Goal: Information Seeking & Learning: Understand process/instructions

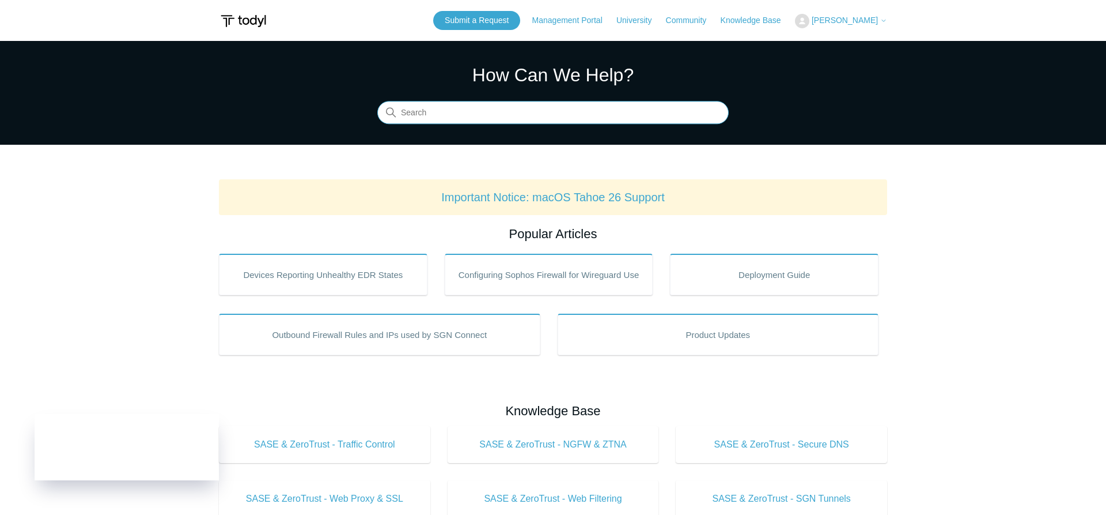
click at [457, 115] on input "Search" at bounding box center [552, 112] width 351 height 23
type input "uninstall"
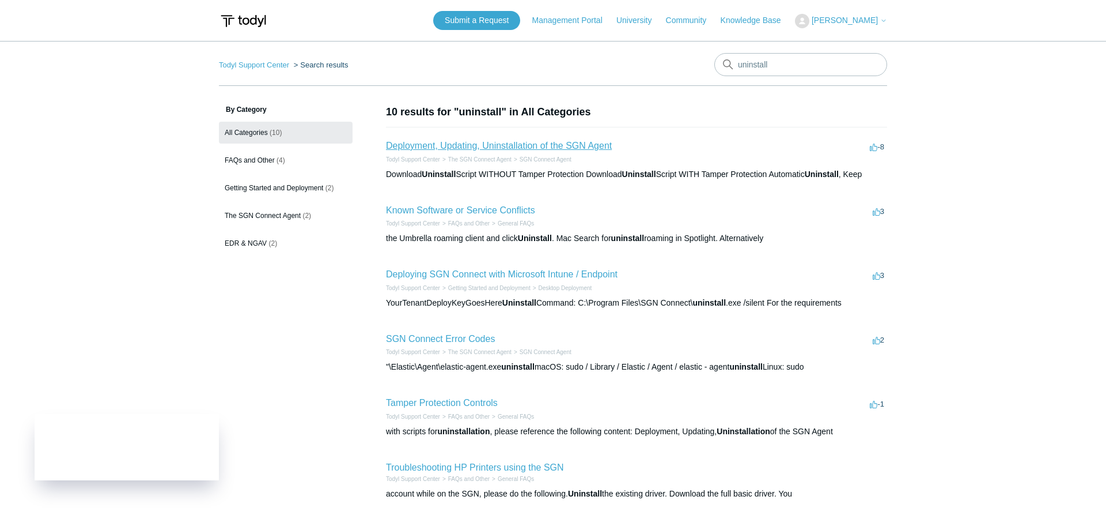
click at [484, 149] on link "Deployment, Updating, Uninstallation of the SGN Agent" at bounding box center [499, 146] width 226 height 10
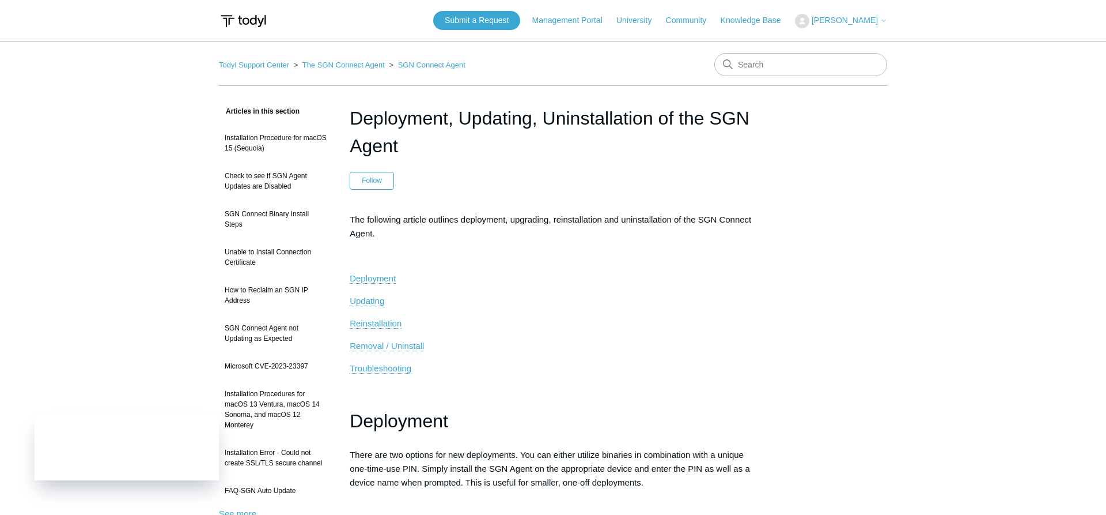
click at [380, 346] on span "Removal / Uninstall" at bounding box center [387, 346] width 74 height 10
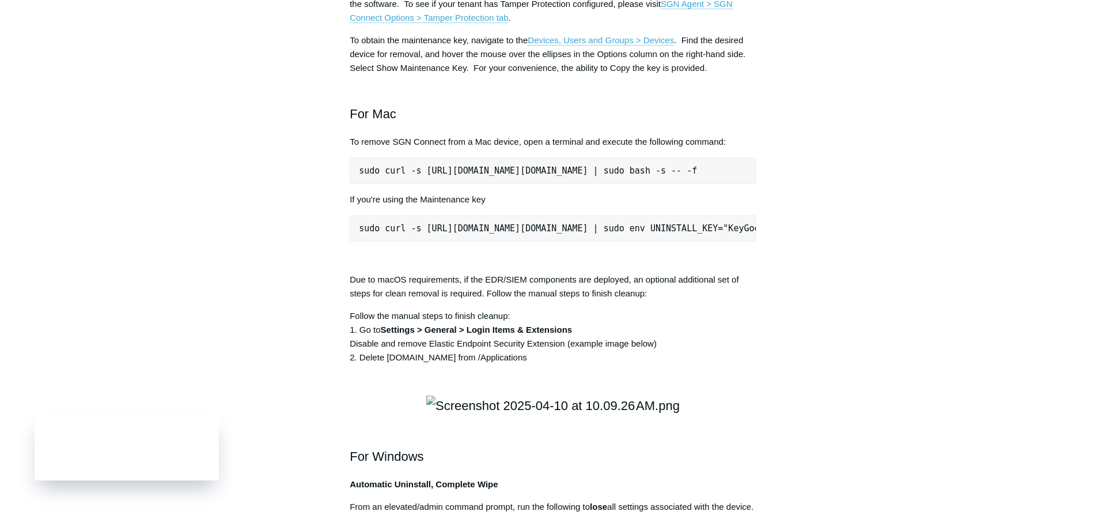
drag, startPoint x: 512, startPoint y: 156, endPoint x: 594, endPoint y: 159, distance: 81.9
click at [594, 25] on p "For deployments where Tamper Protection is configured, the maintenance key will…" at bounding box center [553, 3] width 407 height 41
click at [400, 75] on p "To obtain the maintenance key, navigate to the Devices, Users and Groups > Devi…" at bounding box center [553, 53] width 407 height 41
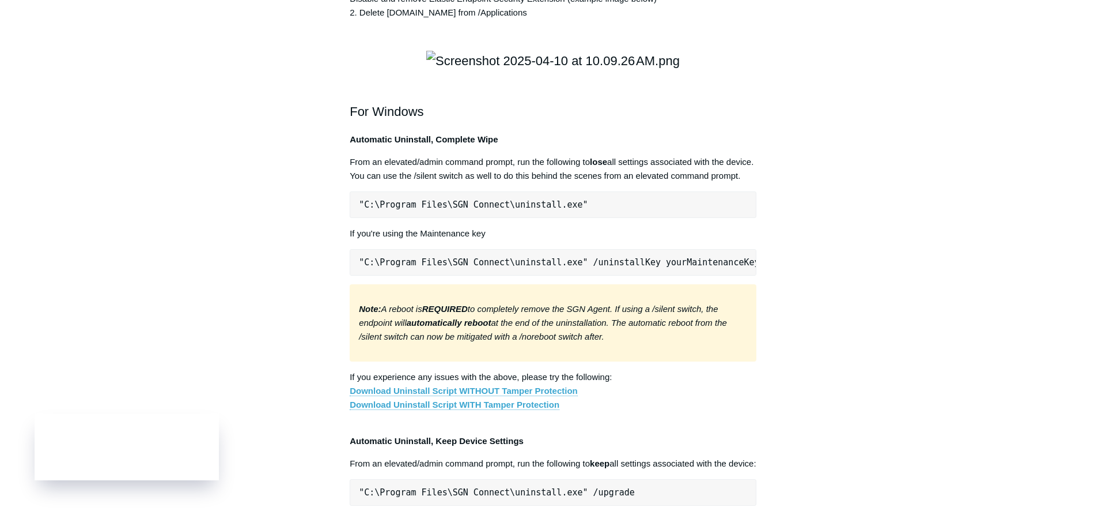
scroll to position [1669, 0]
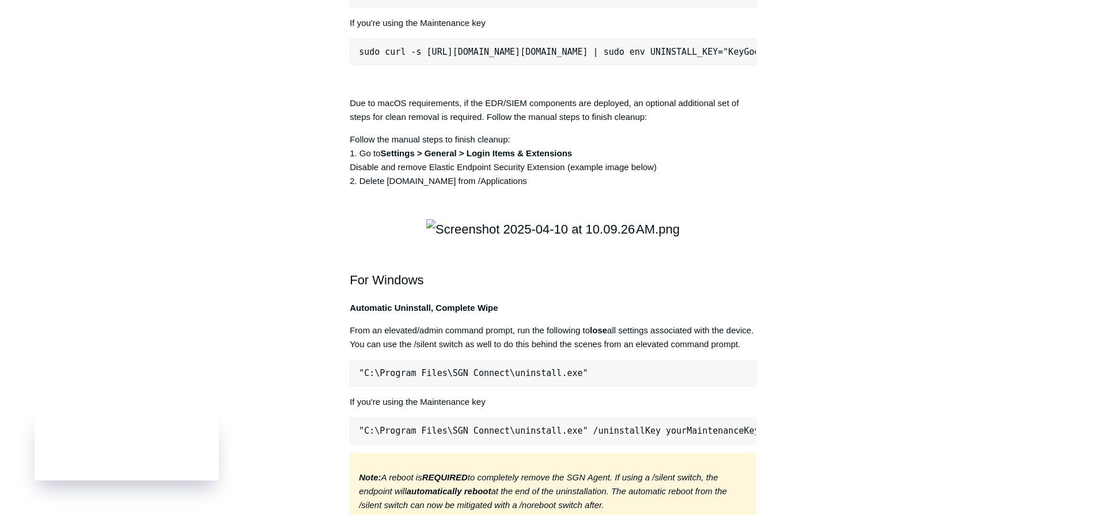
drag, startPoint x: 360, startPoint y: 162, endPoint x: 762, endPoint y: 161, distance: 402.2
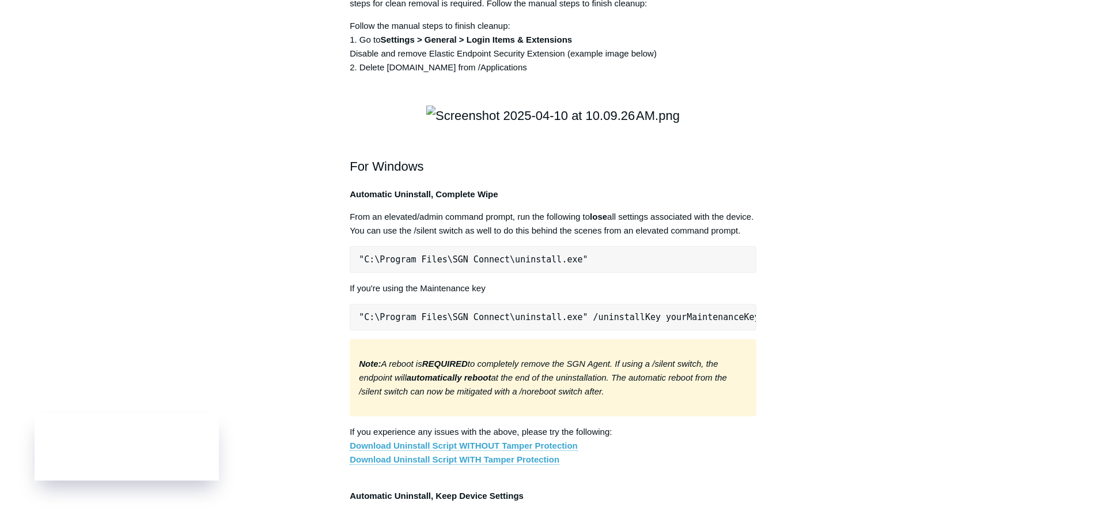
scroll to position [1786, 0]
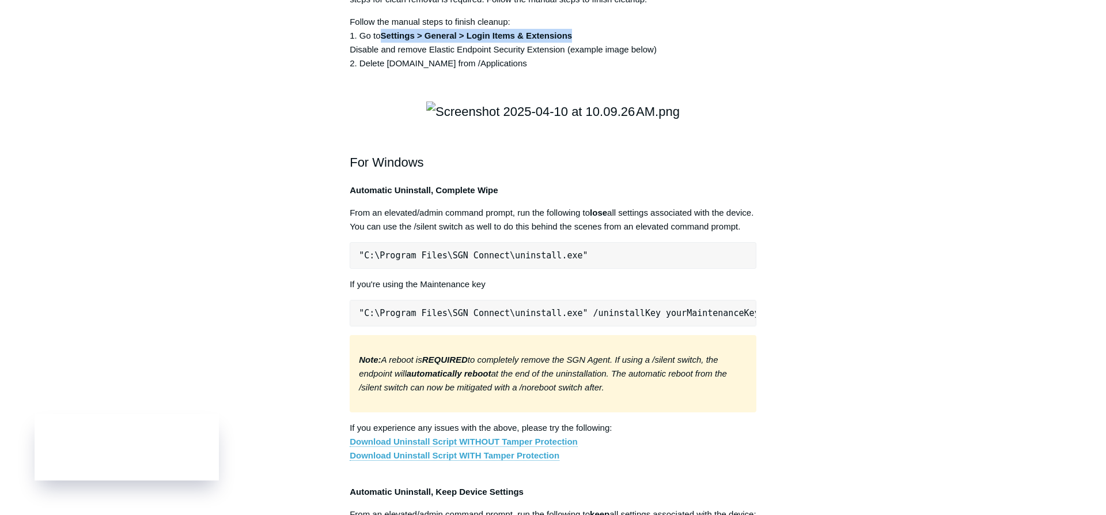
drag, startPoint x: 381, startPoint y: 201, endPoint x: 573, endPoint y: 202, distance: 191.9
click at [573, 70] on p "Follow the manual steps to finish cleanup: 1. Go to Settings > General > Login …" at bounding box center [553, 42] width 407 height 55
drag, startPoint x: 429, startPoint y: 217, endPoint x: 549, endPoint y: 218, distance: 119.9
click at [549, 70] on p "Follow the manual steps to finish cleanup: 1. Go to Settings > General > Login …" at bounding box center [553, 42] width 407 height 55
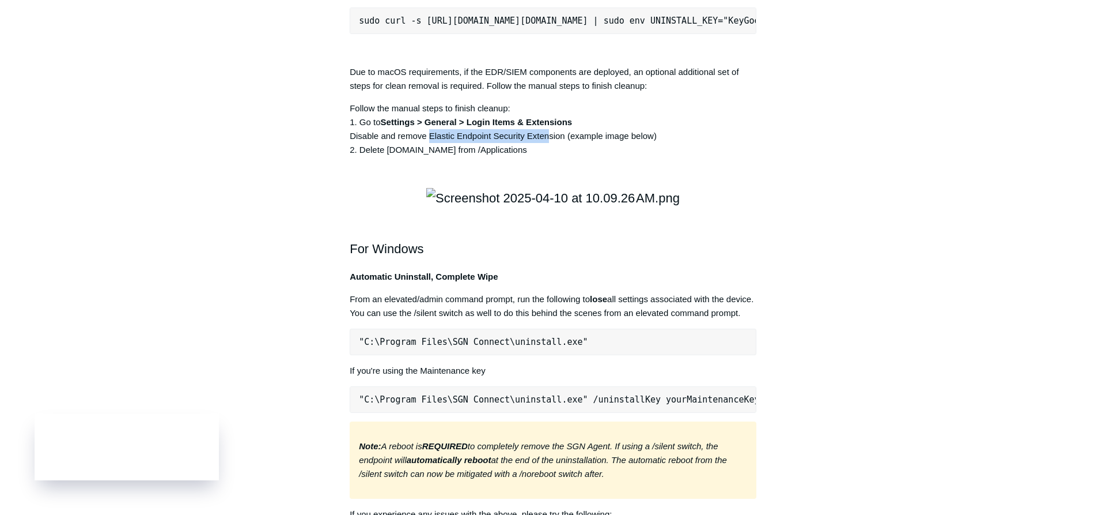
scroll to position [1727, 0]
